Goal: Task Accomplishment & Management: Manage account settings

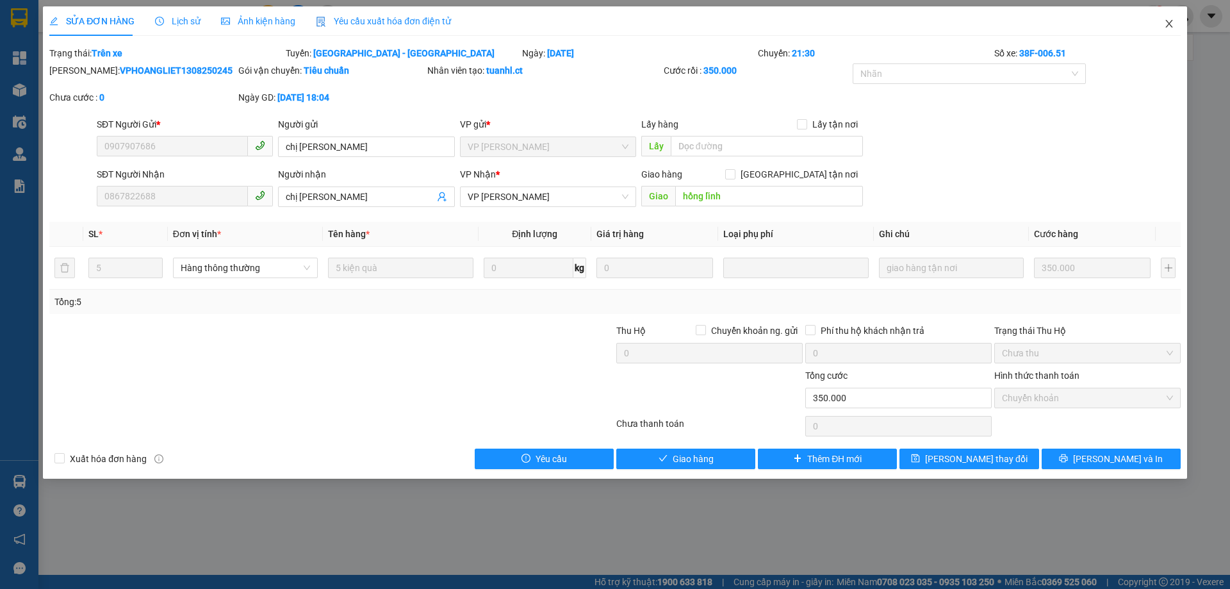
click at [1170, 25] on icon "close" at bounding box center [1169, 24] width 10 height 10
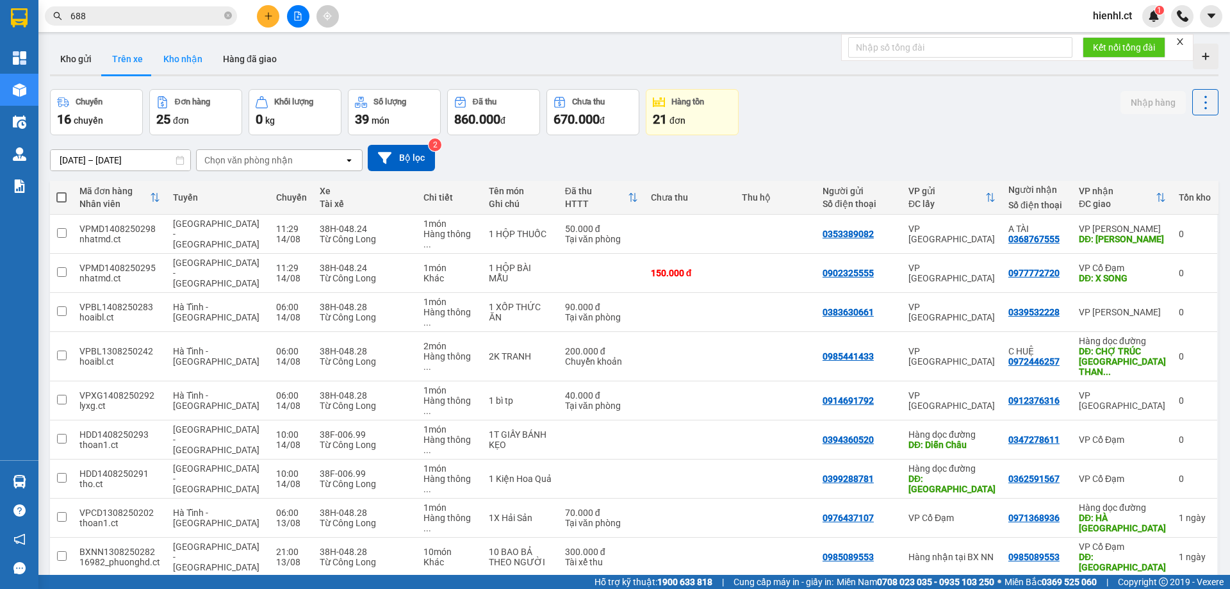
click at [176, 60] on button "Kho nhận" at bounding box center [183, 59] width 60 height 31
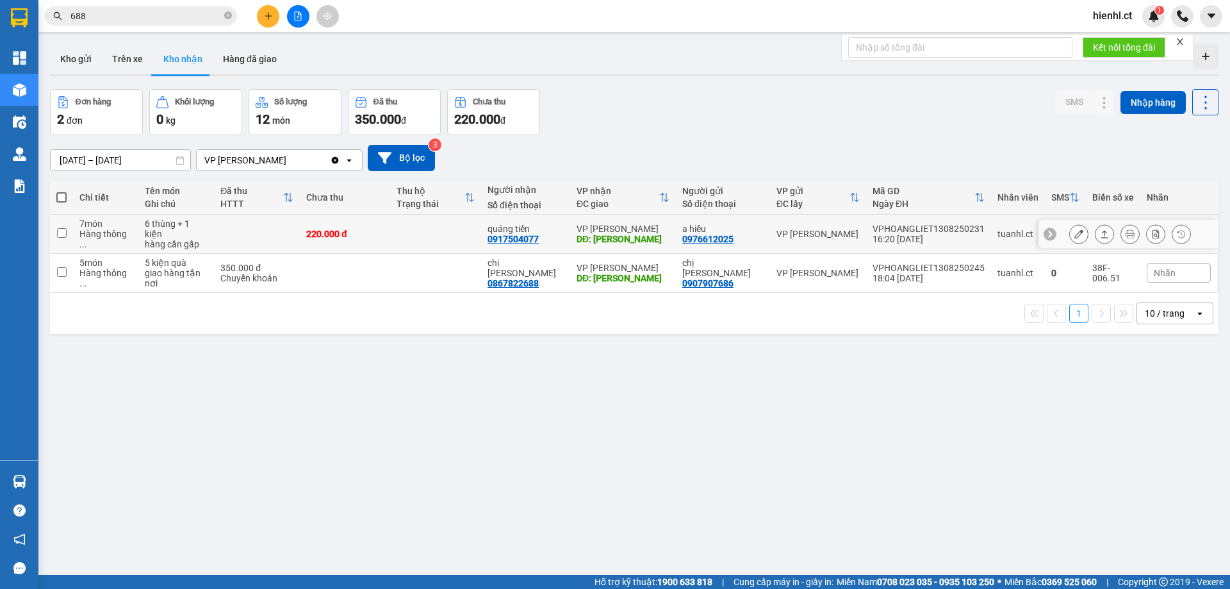
click at [220, 233] on td at bounding box center [257, 234] width 86 height 39
checkbox input "true"
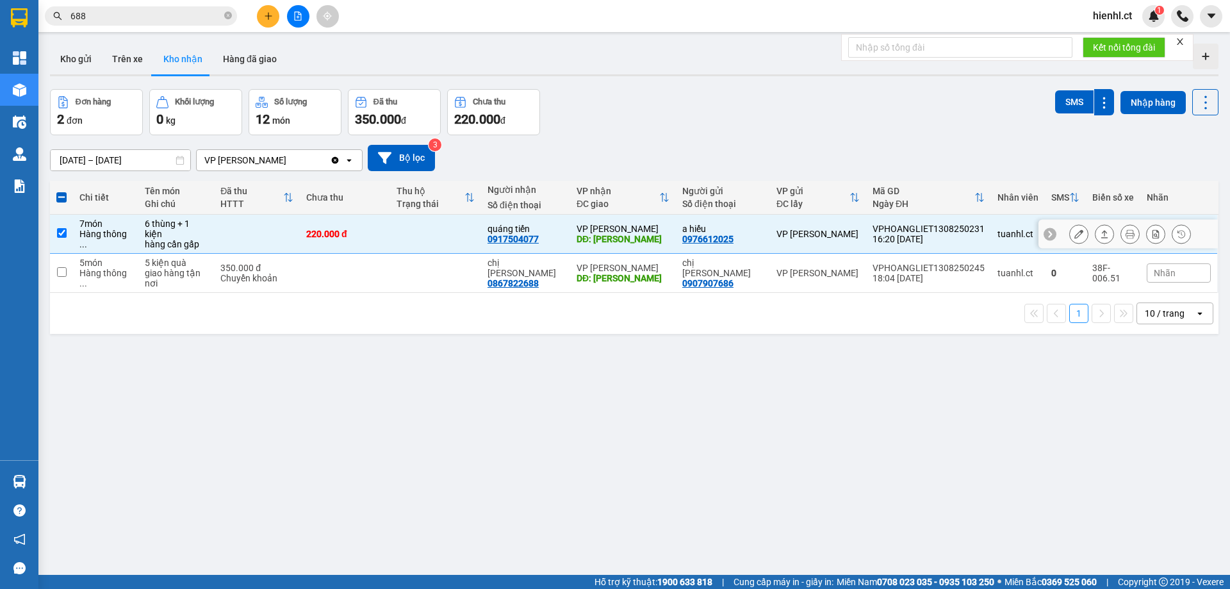
click at [1074, 229] on icon at bounding box center [1078, 233] width 9 height 9
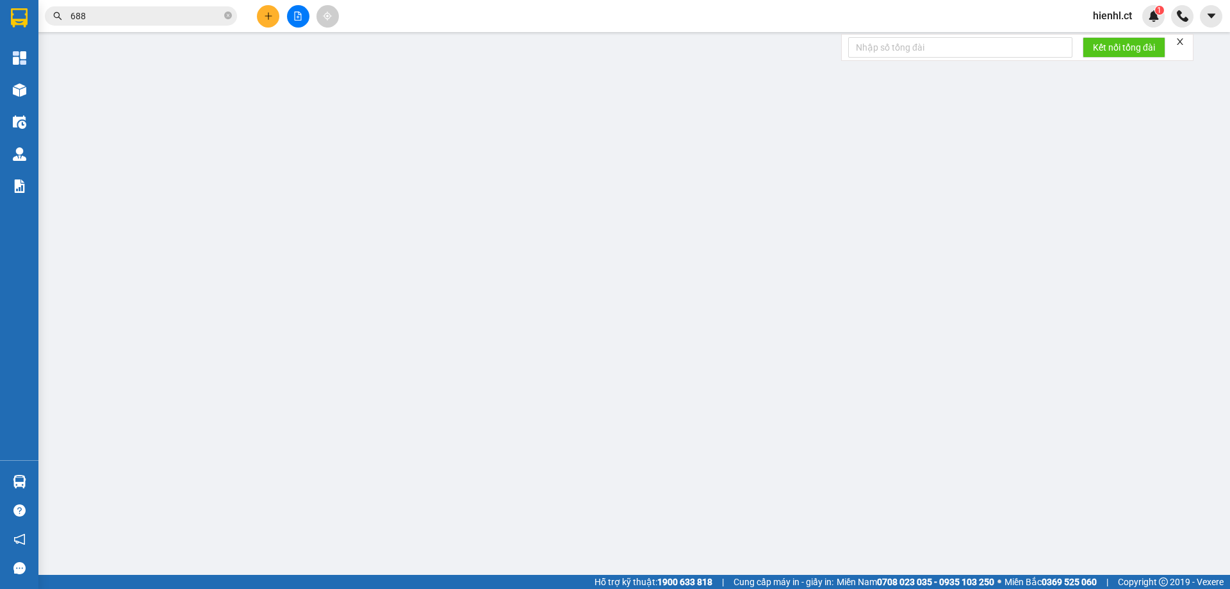
type input "0976612025"
type input "a hiếu"
type input "0917504077"
type input "quáng tiến"
type input "hồng lĩnh"
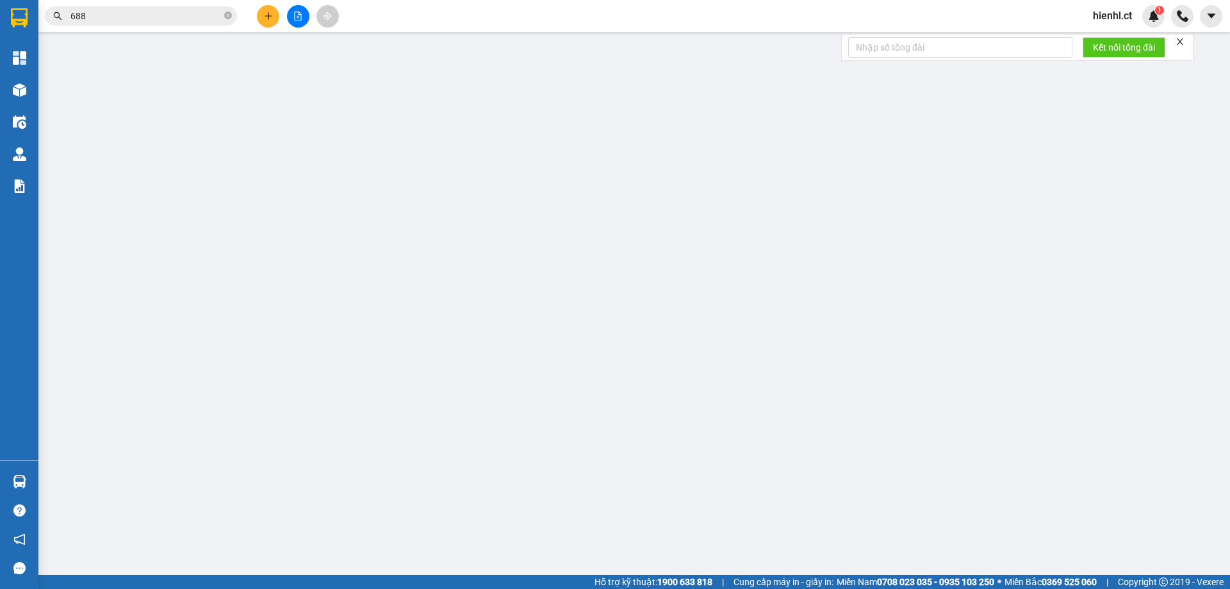
type input "220.000"
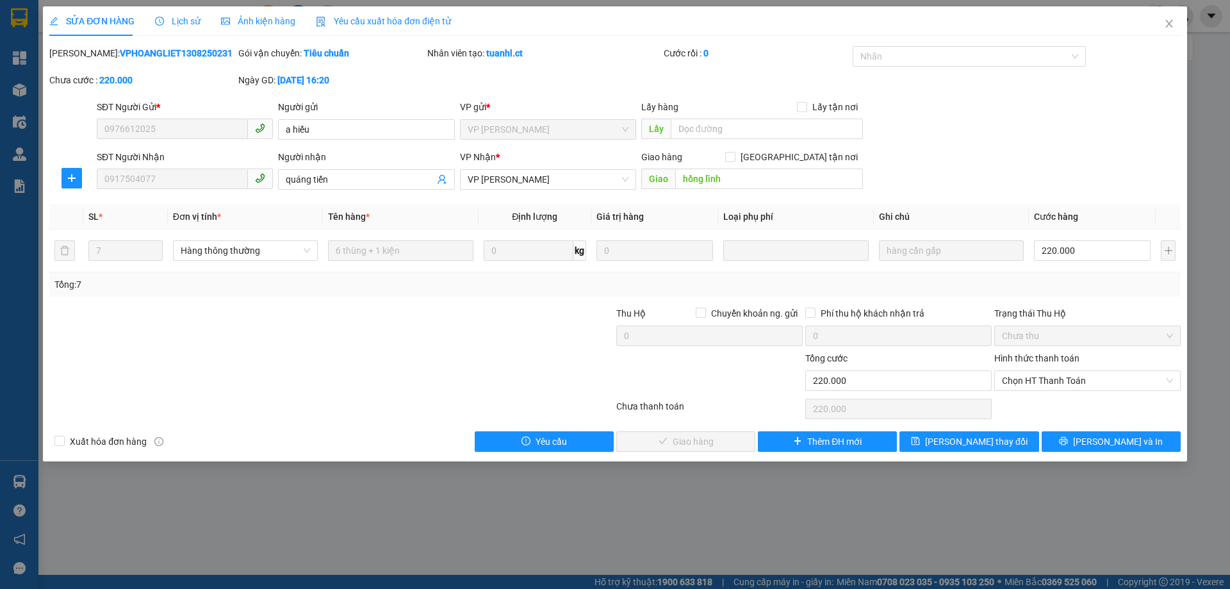
click at [193, 20] on span "Lịch sử" at bounding box center [177, 21] width 45 height 10
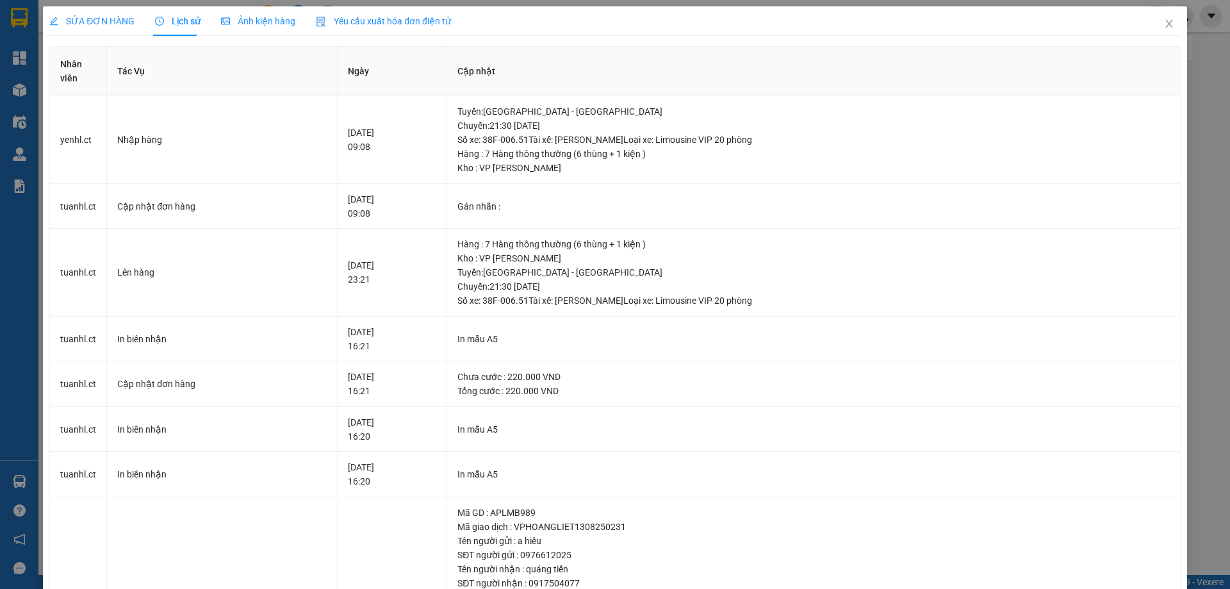
click at [101, 19] on span "SỬA ĐƠN HÀNG" at bounding box center [91, 21] width 85 height 10
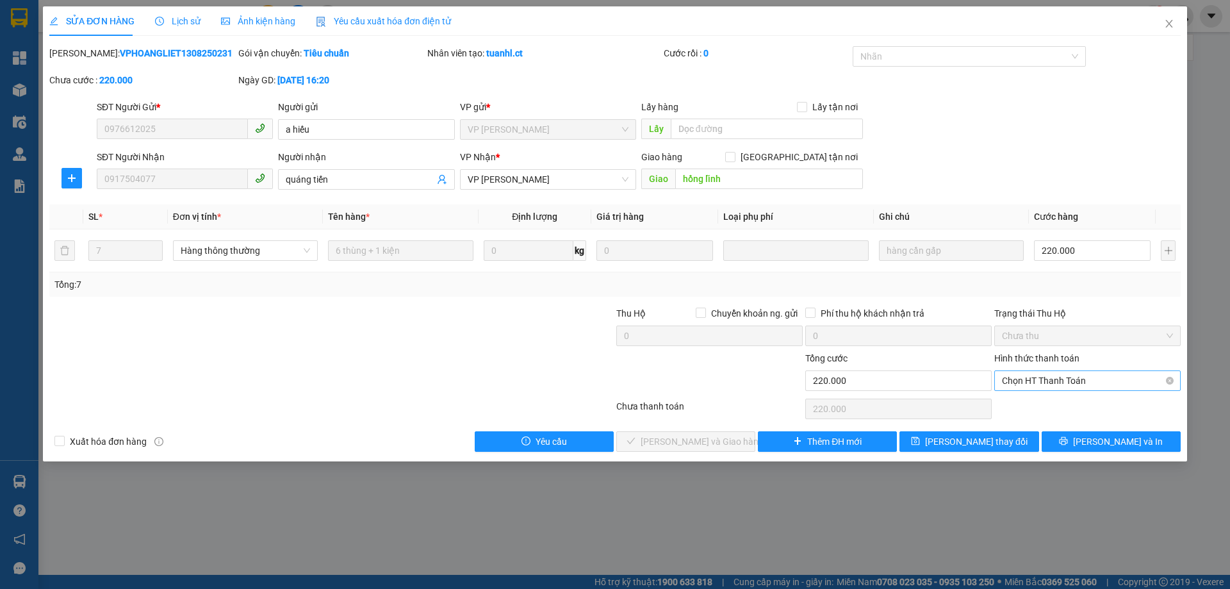
click at [1024, 380] on span "Chọn HT Thanh Toán" at bounding box center [1087, 380] width 171 height 19
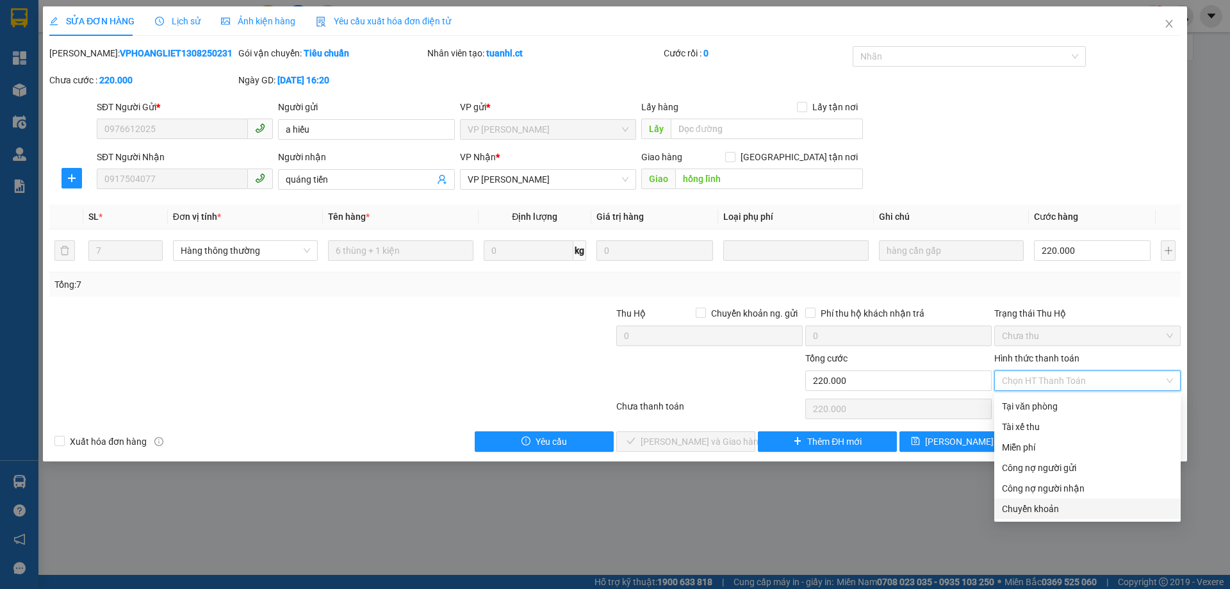
click at [1019, 507] on div "Chuyển khoản" at bounding box center [1087, 509] width 171 height 14
type input "0"
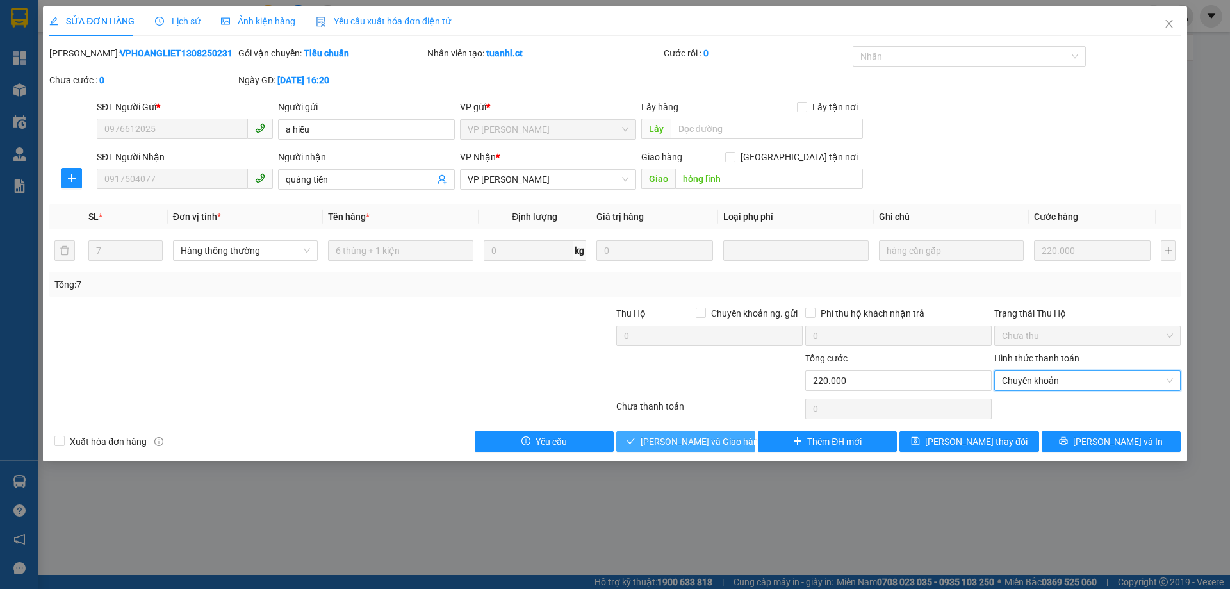
click at [694, 441] on span "[PERSON_NAME] và Giao hàng" at bounding box center [702, 441] width 123 height 14
